Goal: Task Accomplishment & Management: Manage account settings

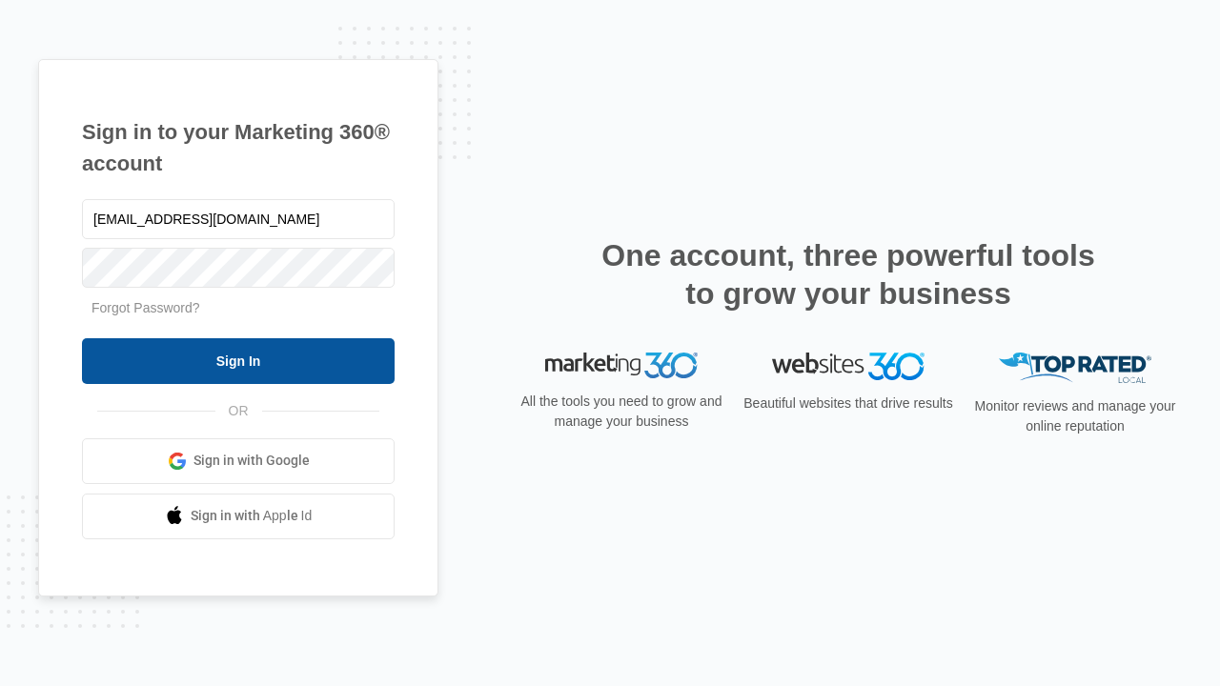
click at [238, 360] on input "Sign In" at bounding box center [238, 361] width 313 height 46
